Goal: Task Accomplishment & Management: Manage account settings

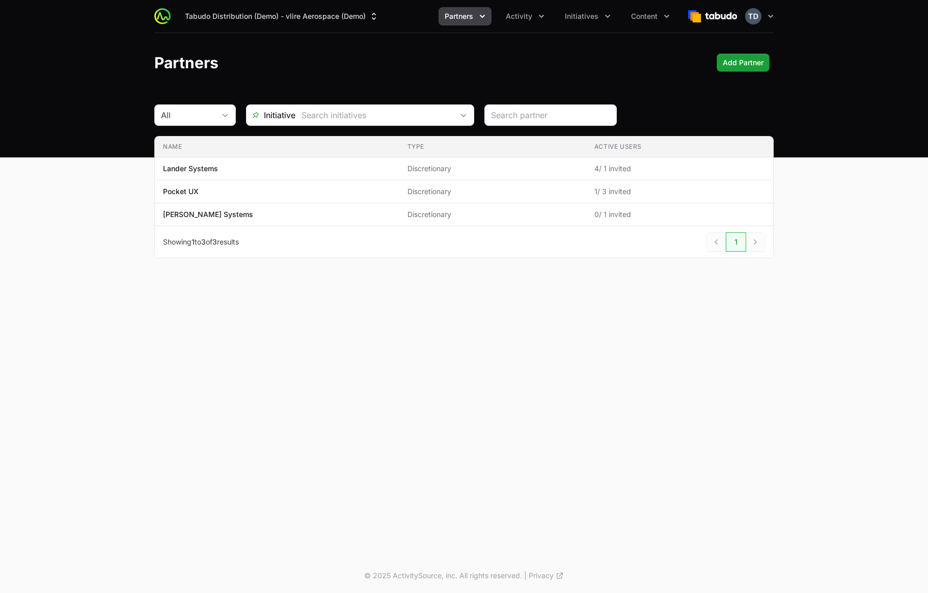
click at [551, 67] on div "Partners Add Partner Add Partner" at bounding box center [463, 62] width 619 height 18
click at [552, 16] on ul "Partners Activity Initiatives Content" at bounding box center [556, 16] width 237 height 18
click at [540, 16] on icon "Activity menu" at bounding box center [541, 16] width 10 height 10
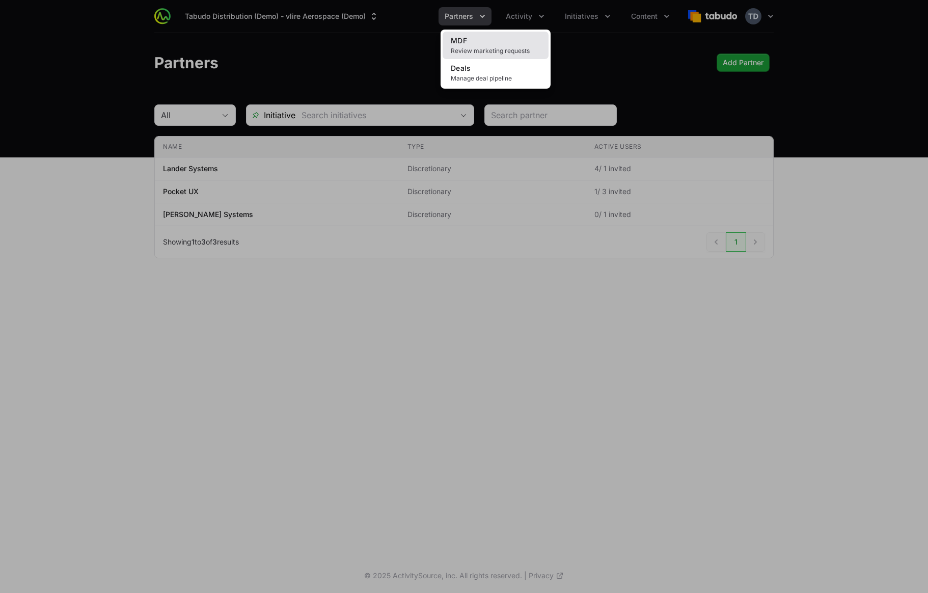
click at [498, 47] on span "Review marketing requests" at bounding box center [496, 51] width 90 height 8
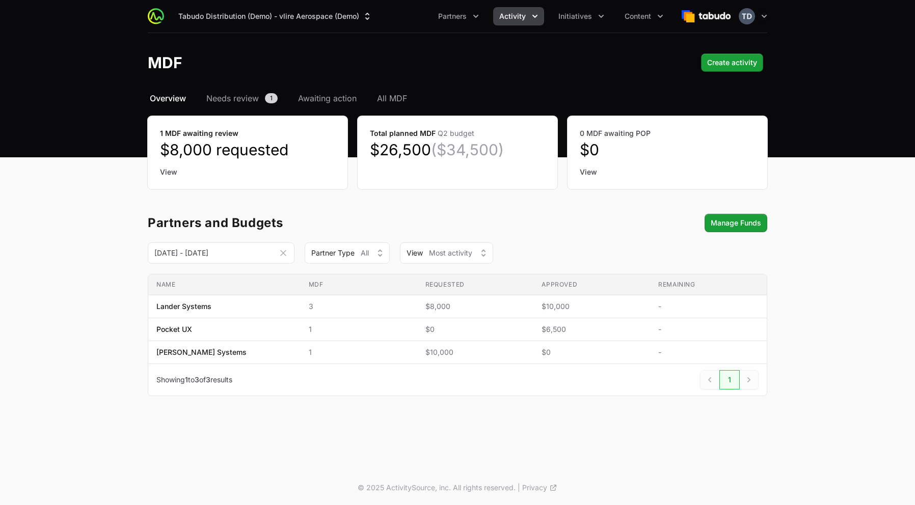
click at [274, 449] on div "Tabudo Distribution (Demo) - vlire Aerospace (Demo) Partners Activity Initiativ…" at bounding box center [457, 235] width 915 height 471
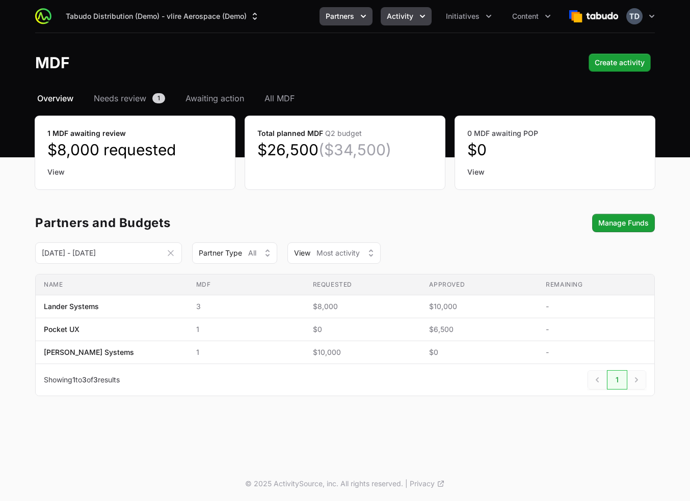
click at [351, 16] on span "Partners" at bounding box center [339, 16] width 29 height 10
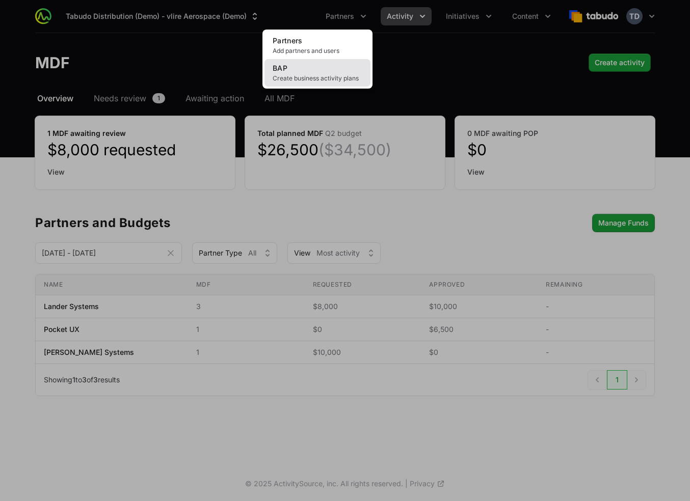
click at [333, 68] on link "BAP Create business activity plans" at bounding box center [317, 73] width 106 height 28
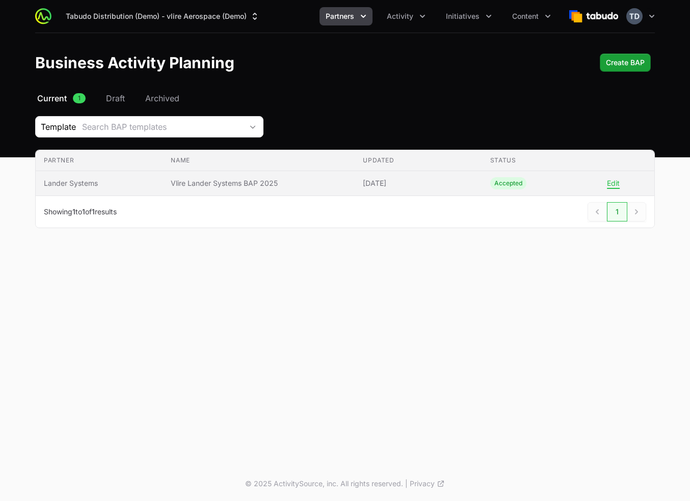
click at [245, 183] on span "Vlire Lander Systems BAP 2025" at bounding box center [259, 183] width 176 height 10
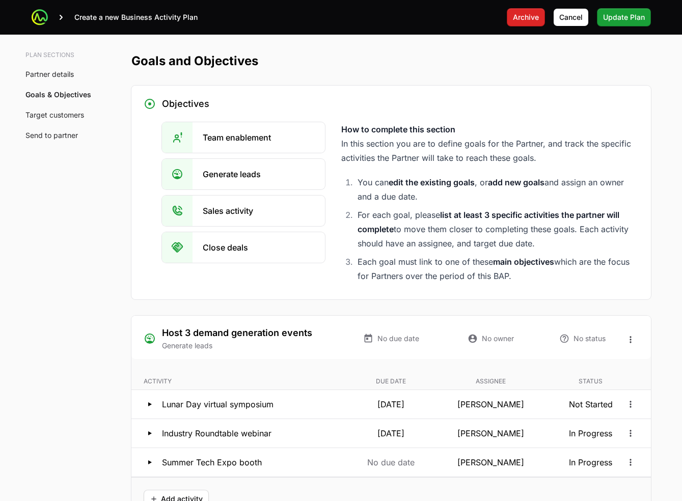
scroll to position [1548, 0]
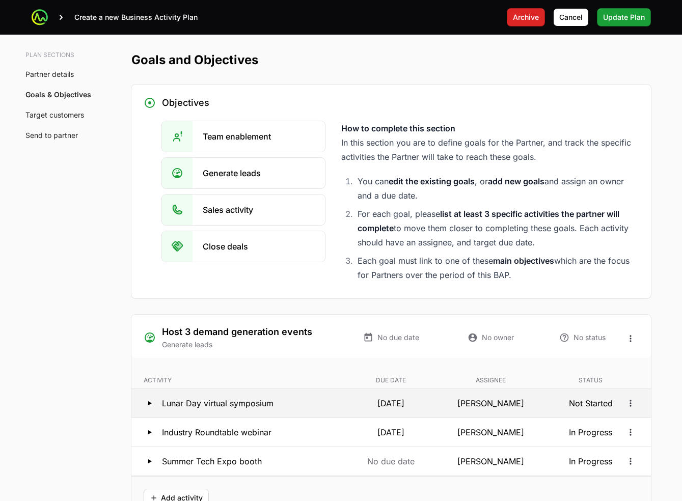
click at [153, 403] on icon at bounding box center [150, 403] width 12 height 12
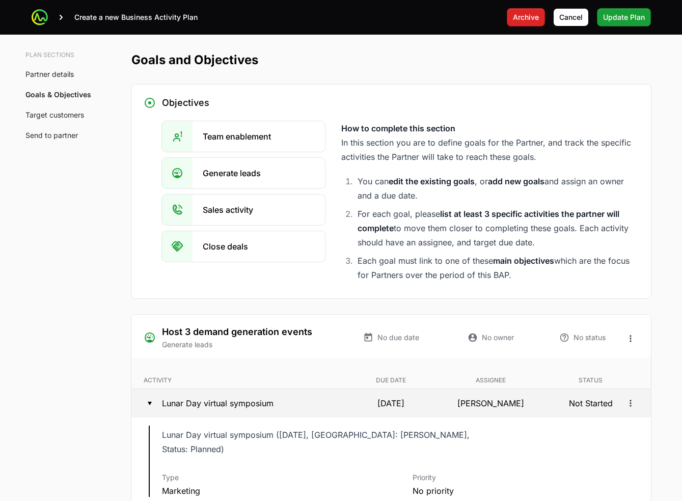
click at [150, 404] on icon at bounding box center [150, 403] width 12 height 12
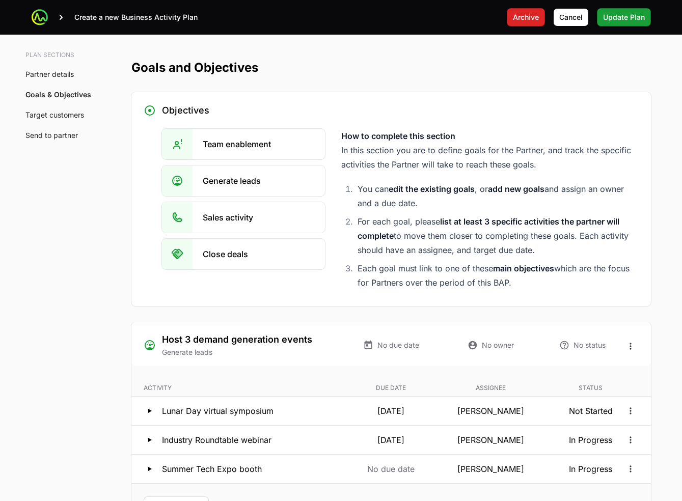
scroll to position [1543, 0]
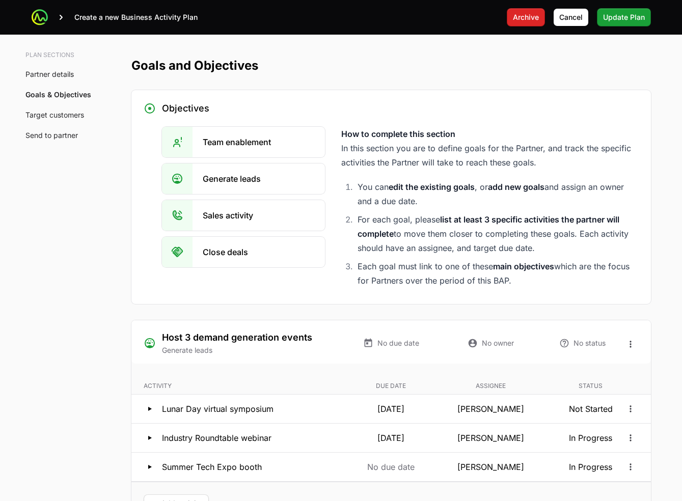
click at [41, 17] on icon at bounding box center [40, 17] width 8 height 7
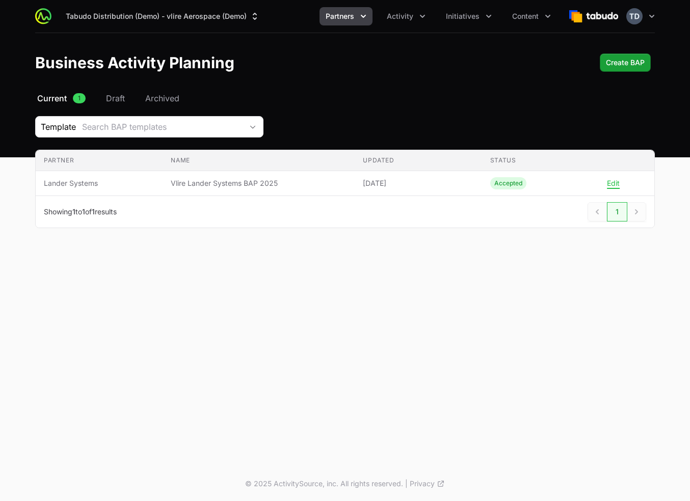
click at [360, 17] on icon "Partners menu" at bounding box center [363, 16] width 10 height 10
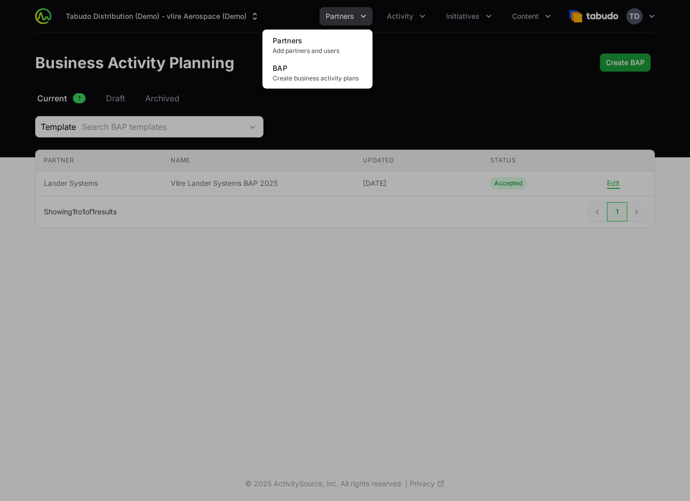
click at [417, 13] on div "Partners menu" at bounding box center [345, 250] width 690 height 501
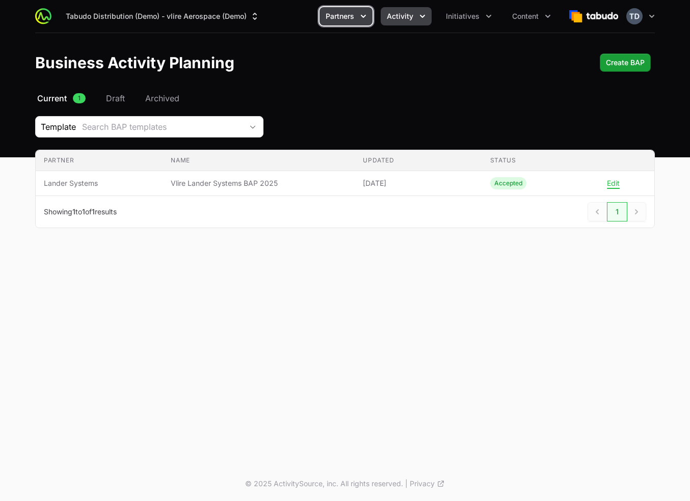
click at [417, 17] on button "Activity" at bounding box center [405, 16] width 51 height 18
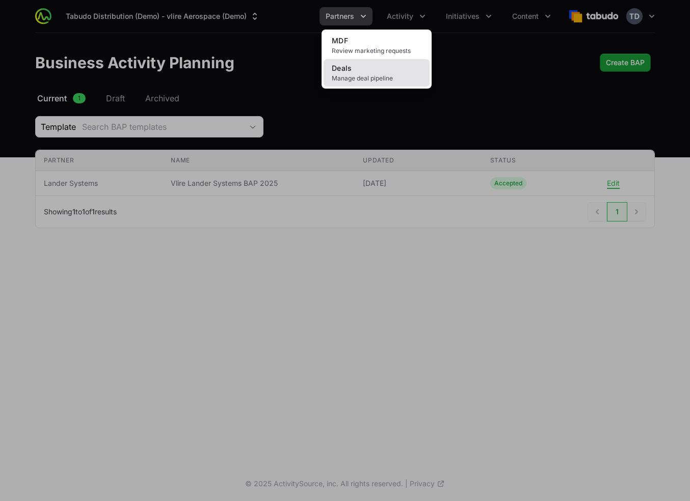
click at [382, 76] on span "Manage deal pipeline" at bounding box center [377, 78] width 90 height 8
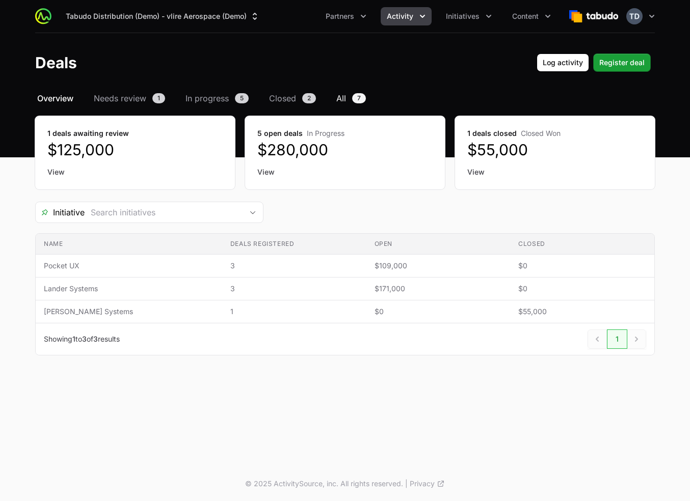
click at [338, 99] on span "All" at bounding box center [341, 98] width 10 height 12
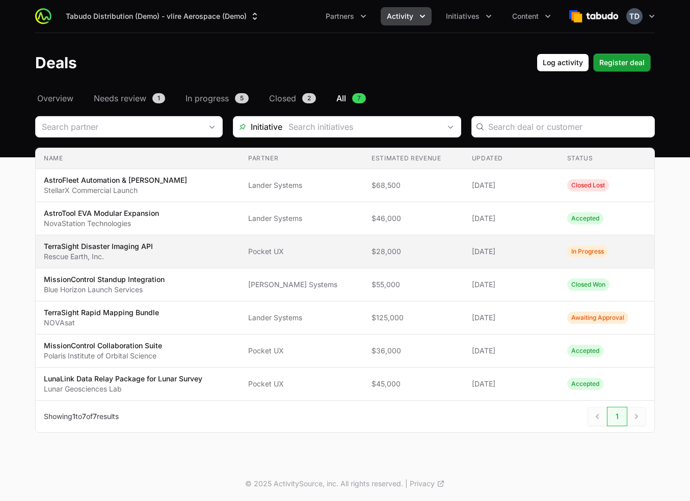
click at [299, 259] on td "Partner Pocket UX" at bounding box center [301, 251] width 123 height 33
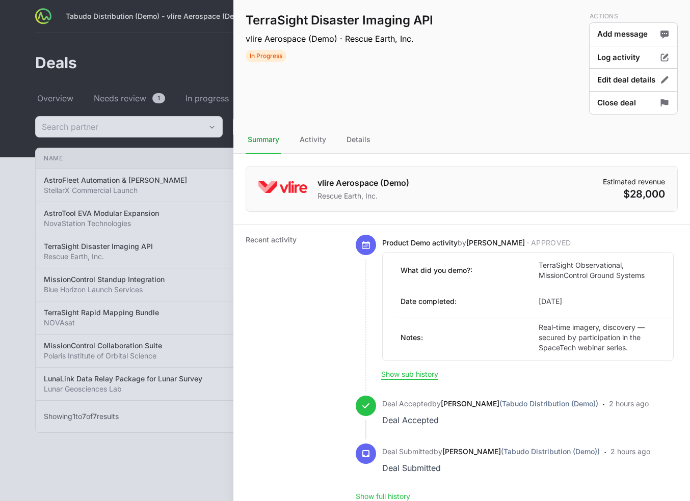
click at [193, 216] on div at bounding box center [345, 250] width 690 height 501
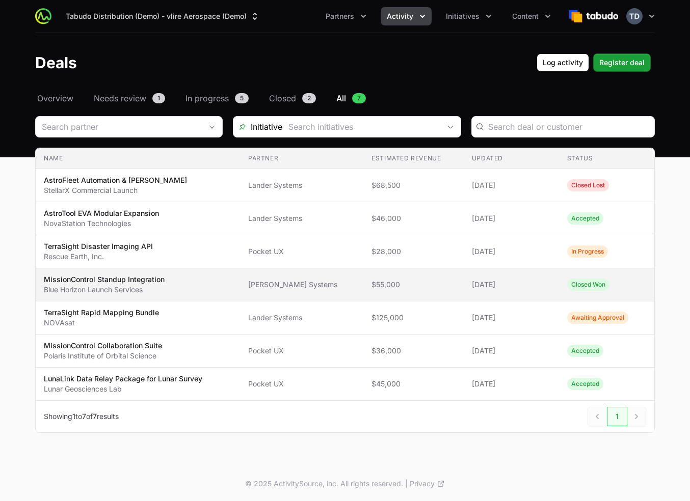
click at [251, 289] on td "Partner [PERSON_NAME] Systems" at bounding box center [301, 284] width 123 height 33
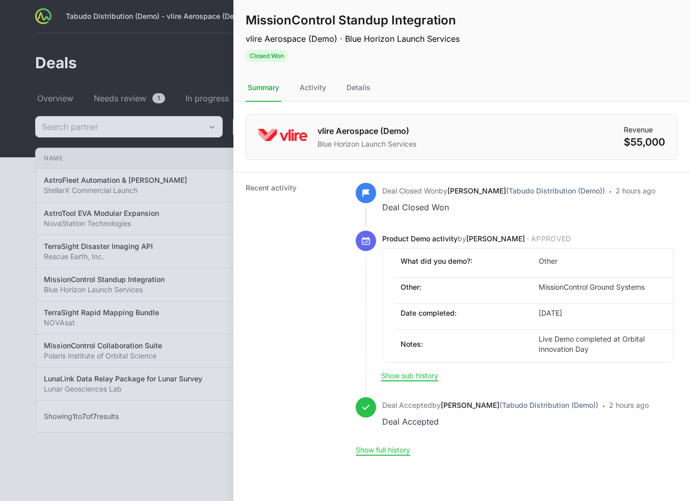
click at [273, 258] on dt "Recent activity" at bounding box center [294, 319] width 98 height 272
click at [197, 142] on div at bounding box center [345, 250] width 690 height 501
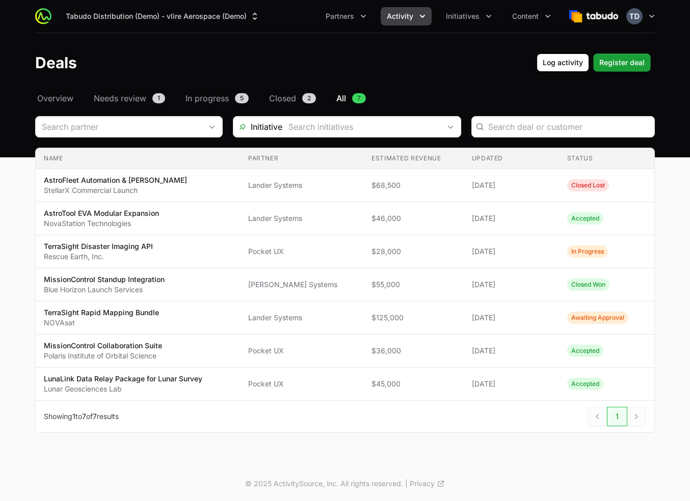
click at [338, 45] on header "Deals Log activity Log activity Register deal Register deal" at bounding box center [345, 62] width 690 height 59
click at [451, 15] on span "Initiatives" at bounding box center [463, 16] width 34 height 10
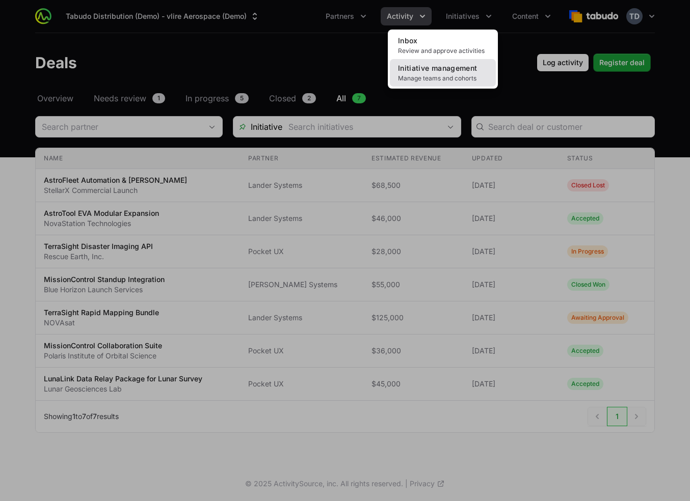
click at [465, 71] on span "Initiative management" at bounding box center [437, 68] width 79 height 9
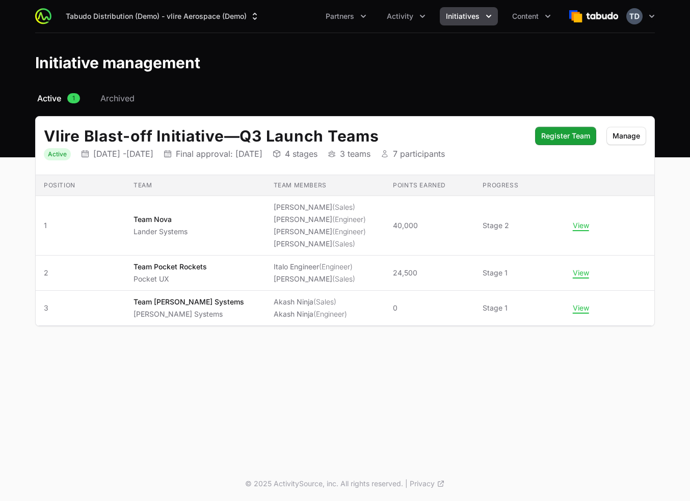
click at [325, 77] on header "Initiative management" at bounding box center [345, 62] width 690 height 59
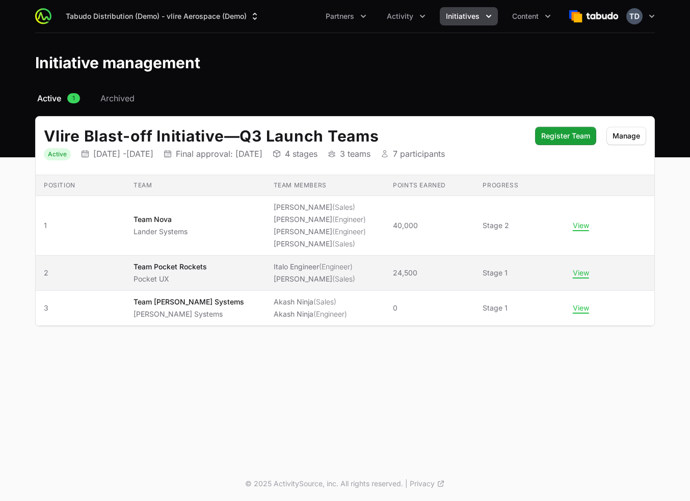
click at [353, 271] on span "Italo Engineer (Engineer) [PERSON_NAME] (Sales)" at bounding box center [324, 273] width 103 height 22
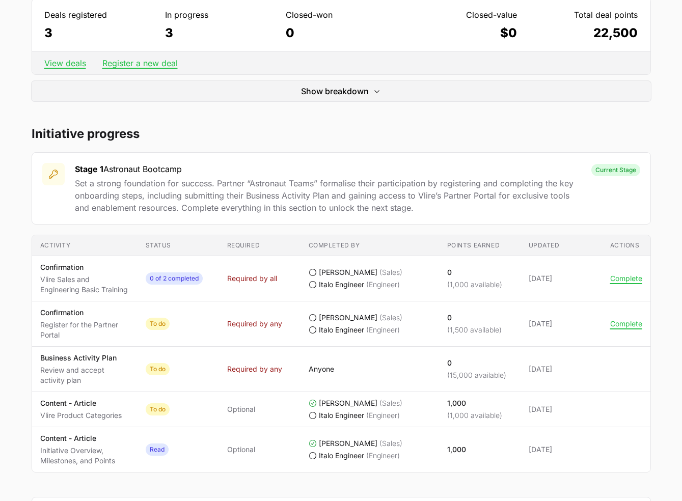
scroll to position [339, 0]
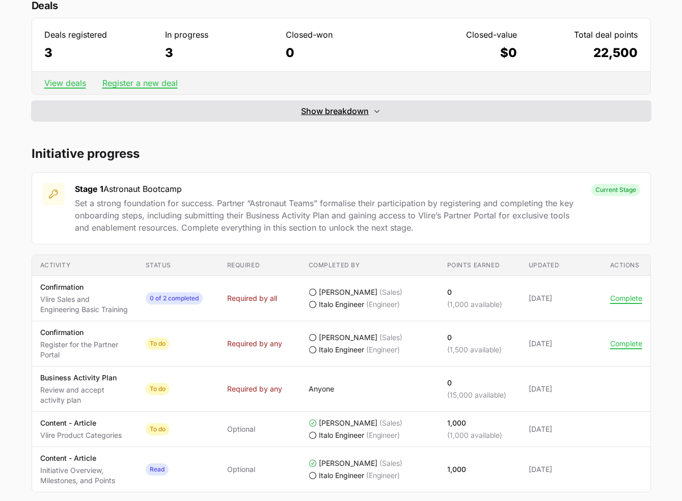
drag, startPoint x: 331, startPoint y: 124, endPoint x: 332, endPoint y: 118, distance: 5.8
click at [331, 121] on div "Vlire Blast-off Initiative Team Pocket Rockets Pocket UX [PERSON_NAME] Pocket, …" at bounding box center [341, 511] width 652 height 1502
click at [333, 114] on span "Show breakdown" at bounding box center [335, 111] width 68 height 12
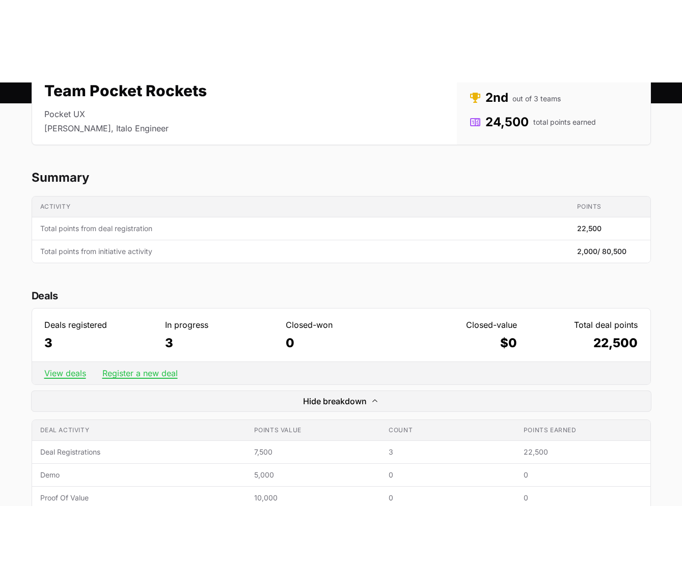
scroll to position [0, 0]
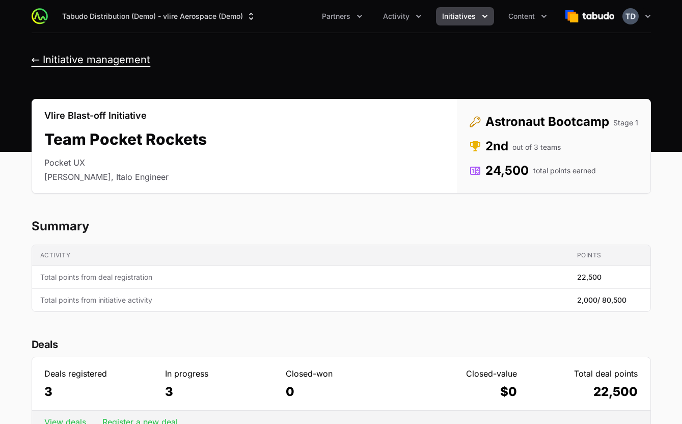
click at [93, 61] on button "← Initiative management" at bounding box center [91, 59] width 119 height 13
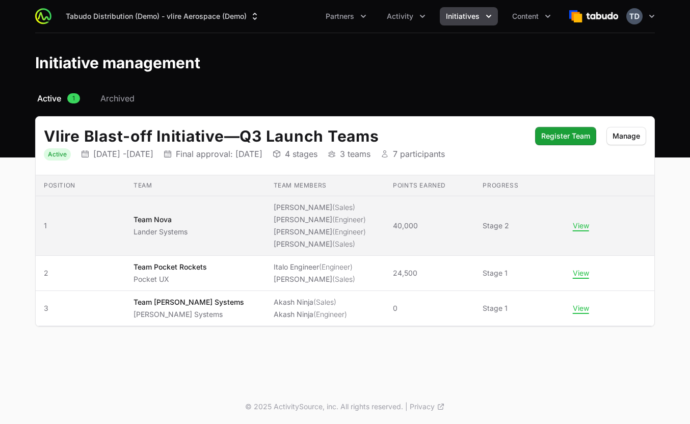
click at [273, 225] on ul "[PERSON_NAME] (Sales) [PERSON_NAME] (Engineer) [PERSON_NAME] (Engineer) [PERSON…" at bounding box center [319, 225] width 92 height 47
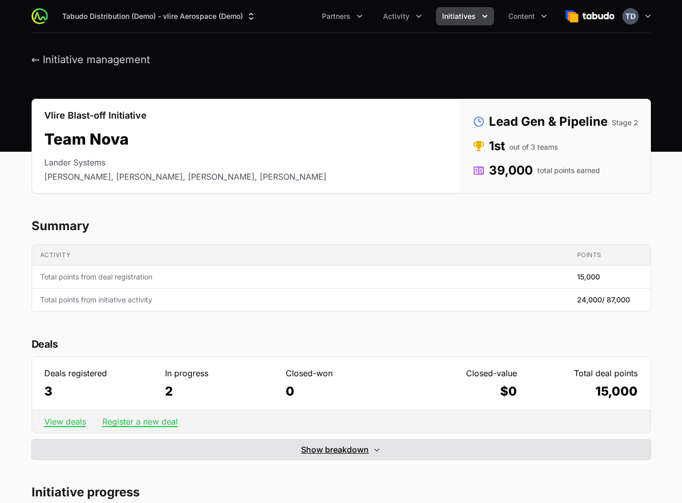
click at [372, 458] on button "Show breakdown Hide breakdown" at bounding box center [341, 449] width 619 height 20
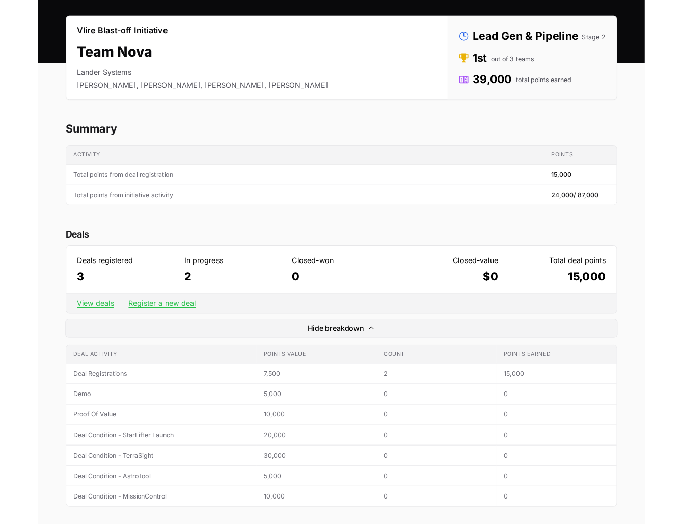
scroll to position [81, 0]
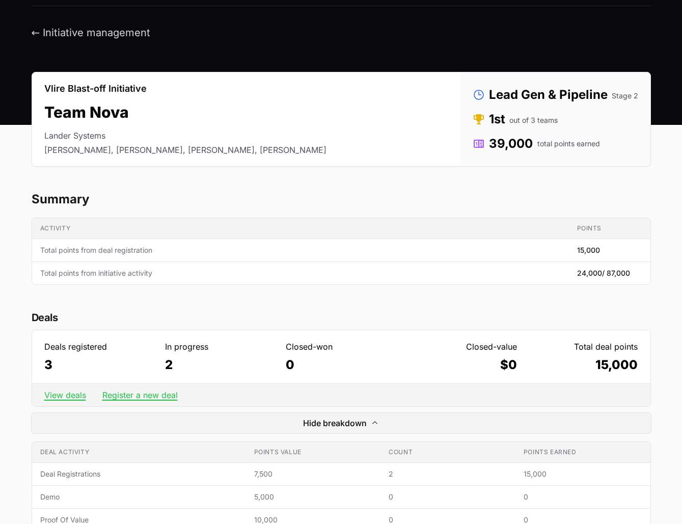
scroll to position [0, 0]
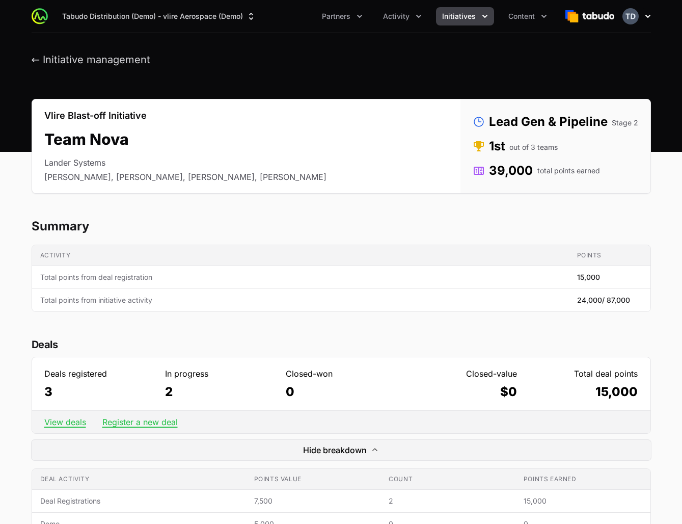
click at [650, 18] on icon "button" at bounding box center [648, 16] width 10 height 10
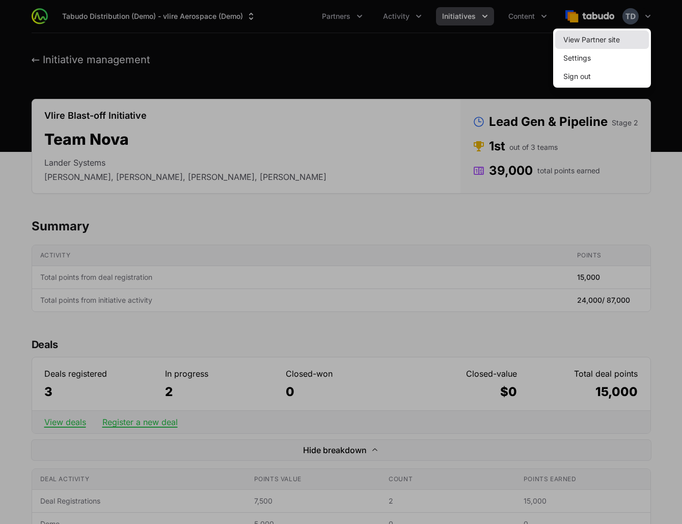
click at [620, 38] on link "View Partner site" at bounding box center [602, 40] width 94 height 18
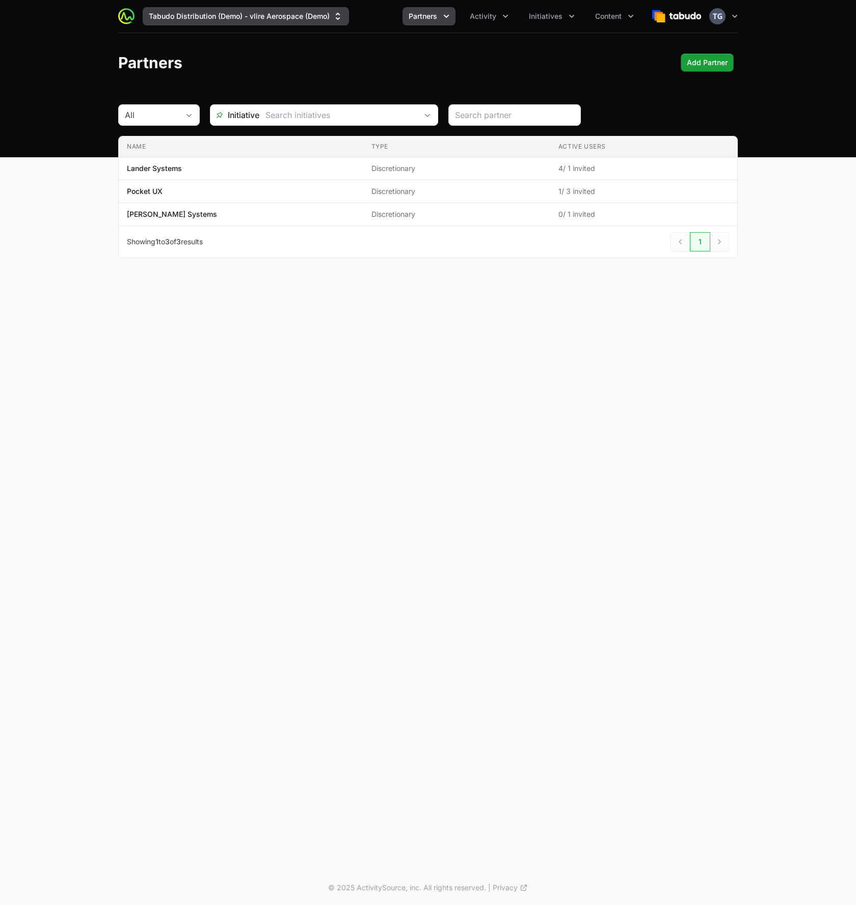
click at [277, 21] on button "Tabudo Distribution (Demo) - vlire Aerospace (Demo)" at bounding box center [246, 16] width 206 height 18
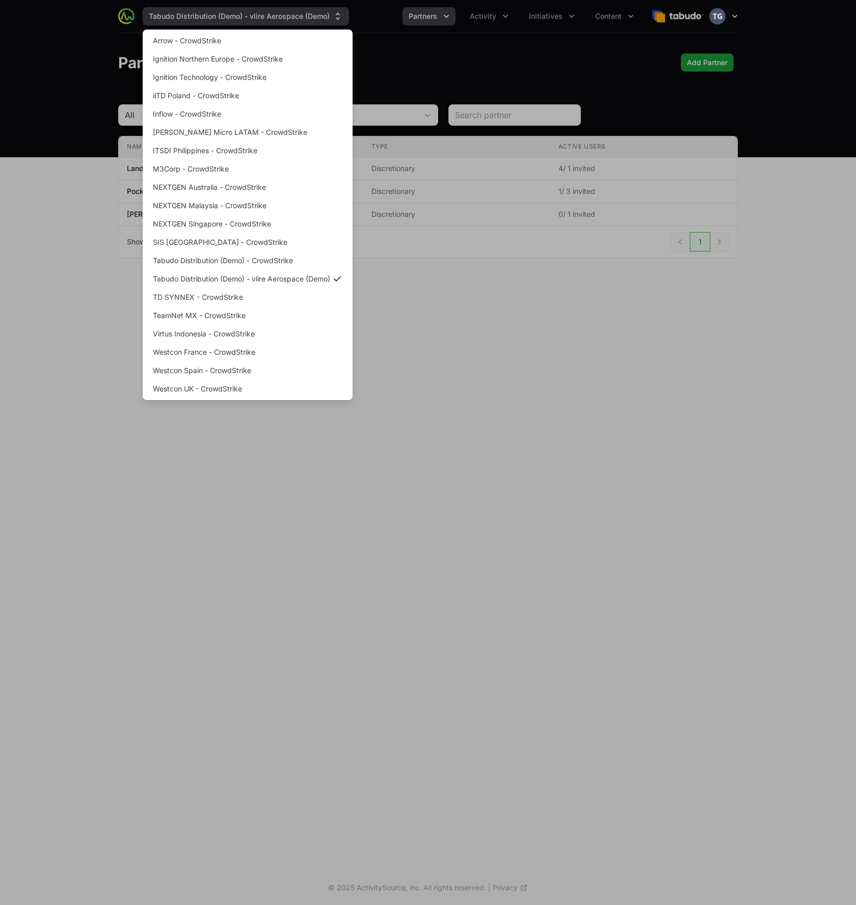
click at [277, 21] on div "Supplier switch menu" at bounding box center [428, 452] width 856 height 905
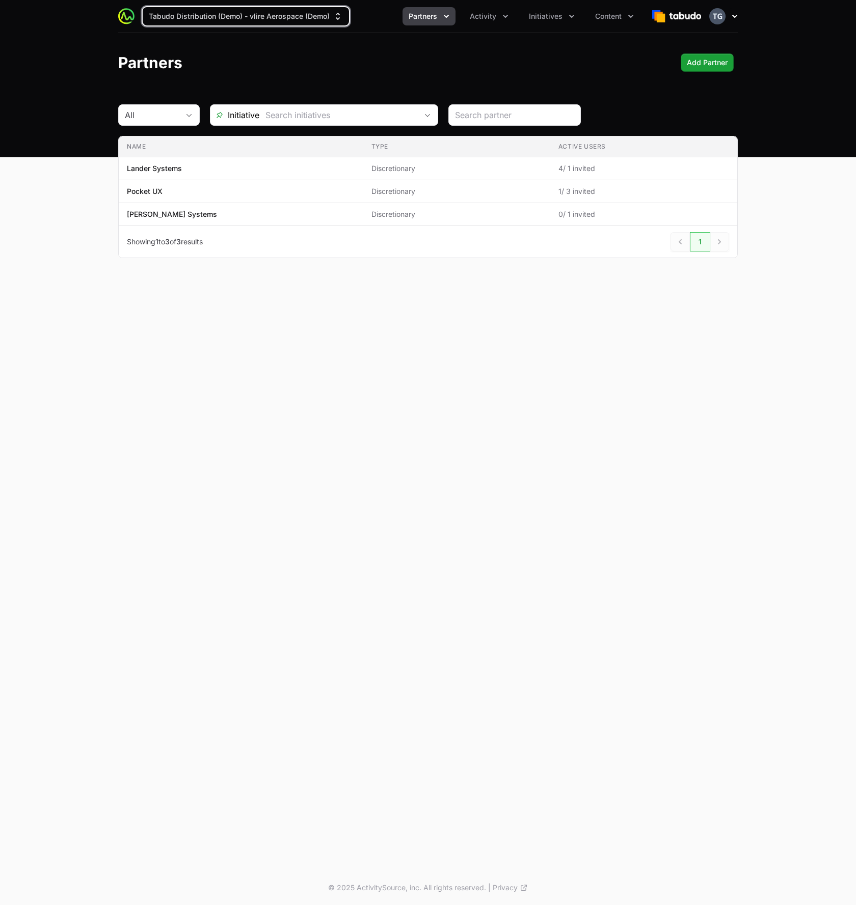
click at [738, 11] on icon "button" at bounding box center [734, 16] width 10 height 10
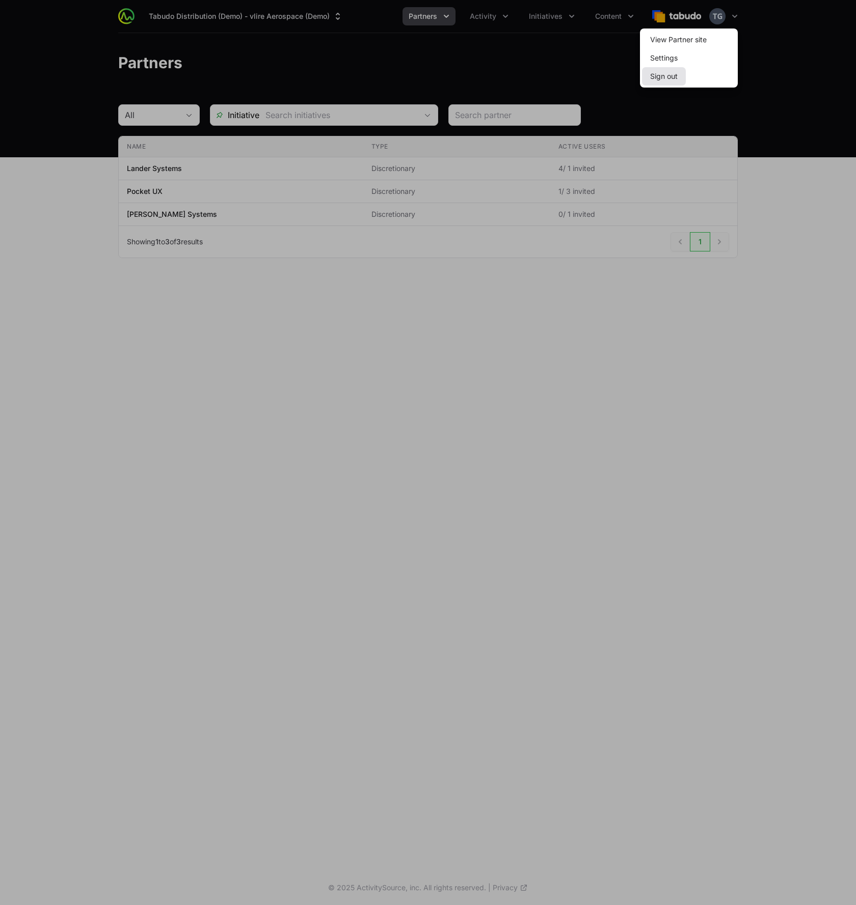
click at [654, 76] on button "Sign out" at bounding box center [664, 76] width 44 height 18
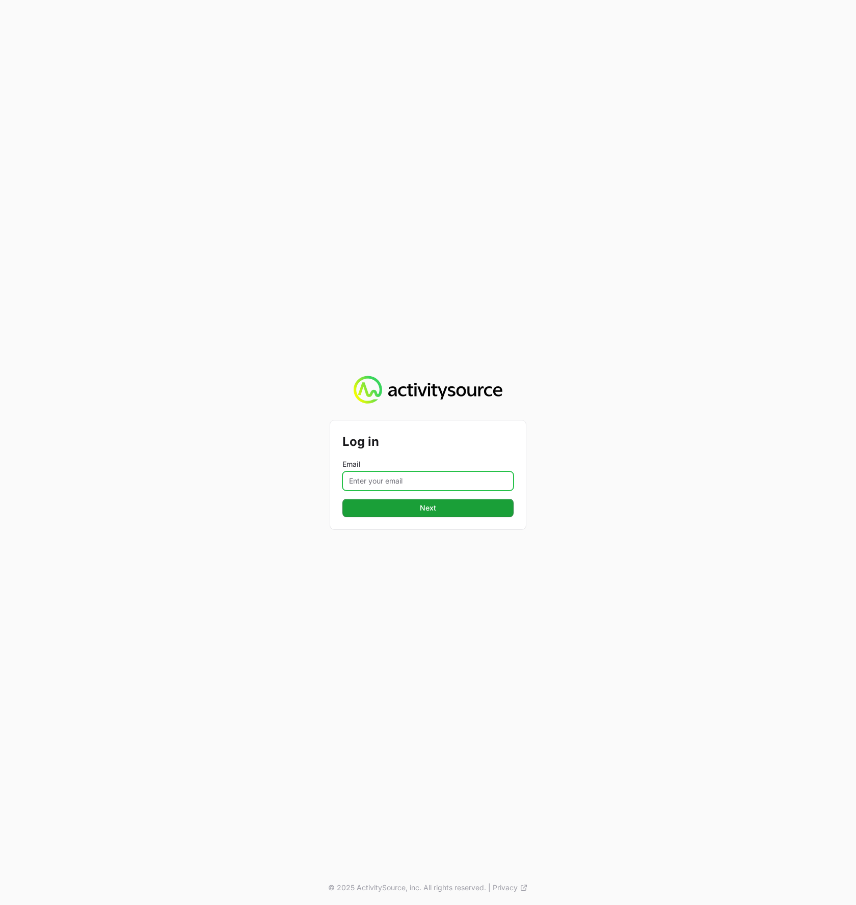
click at [381, 478] on input "Email" at bounding box center [427, 481] width 171 height 19
type input "timothy@pocketux.net"
click at [342, 499] on button "Next Next" at bounding box center [427, 508] width 171 height 18
